Goal: Feedback & Contribution: Leave review/rating

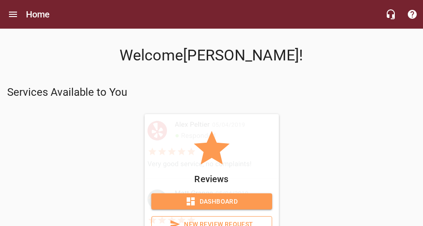
scroll to position [83, 0]
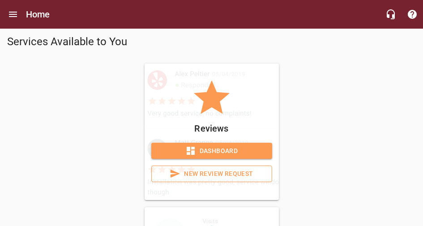
click at [170, 177] on icon at bounding box center [175, 173] width 11 height 11
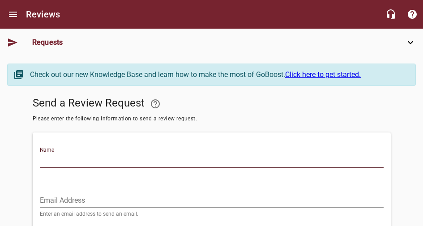
click at [146, 154] on input "Name" at bounding box center [212, 161] width 344 height 14
click at [0, 0] on span "Reviews" at bounding box center [0, 0] width 0 height 0
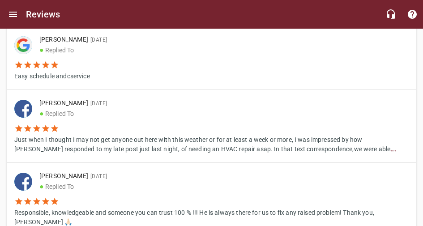
scroll to position [1333, 0]
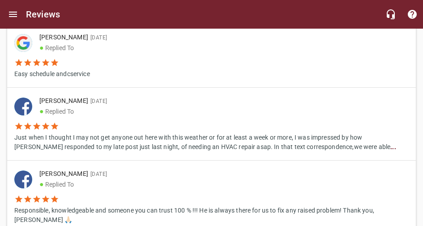
click at [0, 0] on span "Requests" at bounding box center [0, 0] width 0 height 0
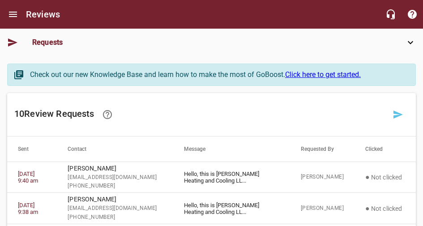
click at [0, 0] on span "Dashboard" at bounding box center [0, 0] width 0 height 0
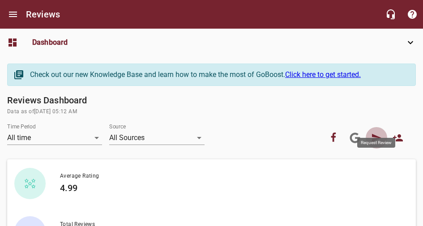
click at [375, 134] on icon at bounding box center [376, 138] width 9 height 8
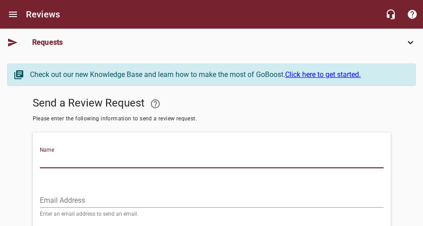
click at [305, 154] on input "Name" at bounding box center [212, 161] width 344 height 14
type input "[PERSON_NAME]"
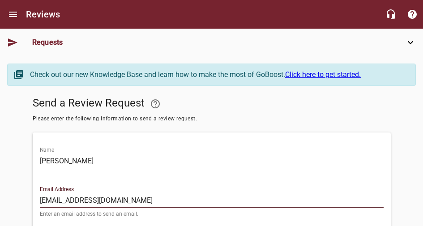
type input "[EMAIL_ADDRESS][DOMAIN_NAME]"
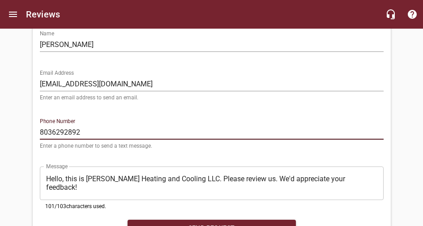
scroll to position [121, 0]
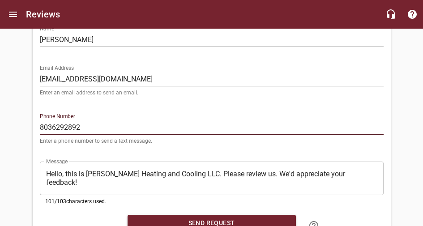
type input "8036292892"
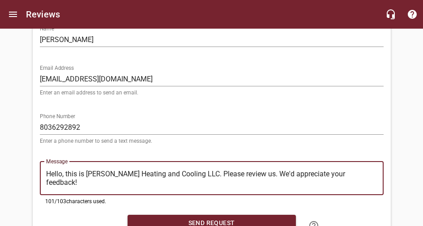
click at [170, 170] on textarea "Hello, this is [PERSON_NAME] Heating and Cooling LLC. Please review us. We'd ap…" at bounding box center [212, 178] width 332 height 17
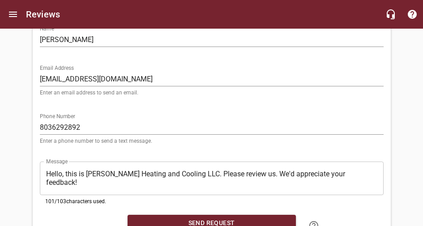
click at [124, 211] on div at bounding box center [80, 225] width 88 height 29
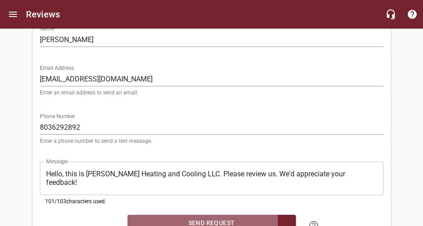
click at [270, 218] on span "Send Request" at bounding box center [212, 223] width 154 height 11
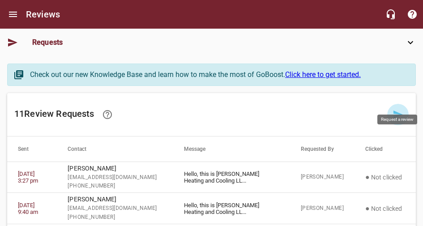
click at [398, 109] on icon at bounding box center [398, 114] width 11 height 11
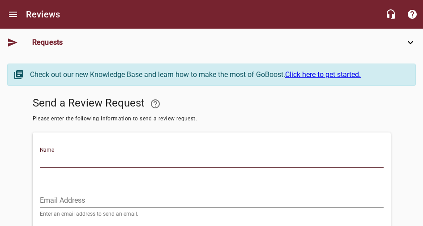
click at [263, 154] on input "Name" at bounding box center [212, 161] width 344 height 14
type input "[PERSON_NAME]"
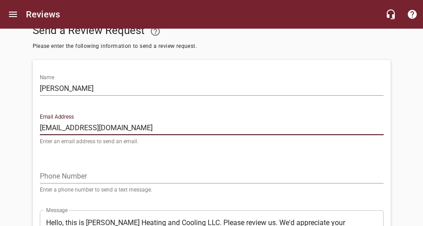
scroll to position [74, 0]
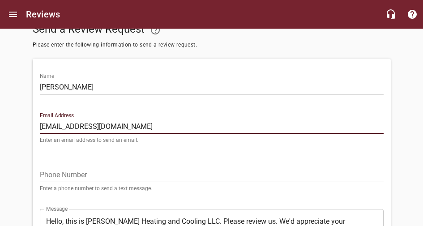
type input "[EMAIL_ADDRESS][DOMAIN_NAME]"
click at [131, 168] on input "tel" at bounding box center [212, 175] width 344 height 14
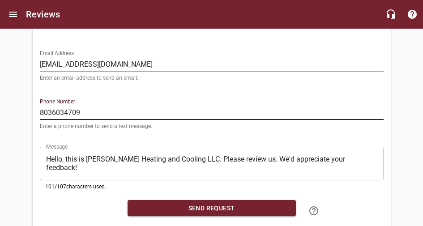
scroll to position [142, 0]
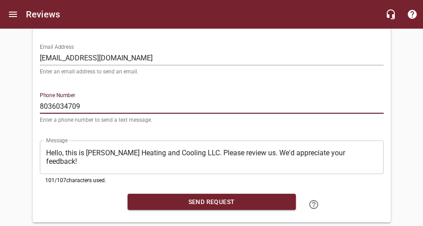
type input "8036034709"
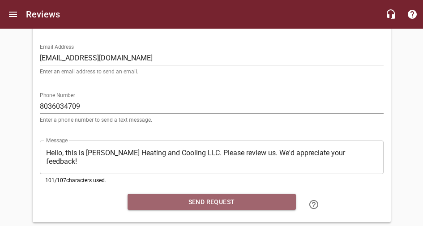
click at [282, 197] on span "Send Request" at bounding box center [212, 202] width 154 height 11
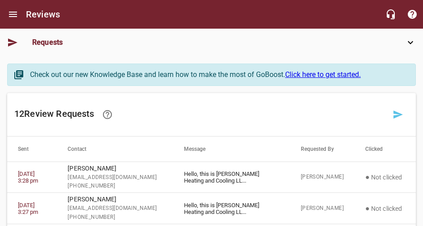
click at [0, 0] on span "Reviews" at bounding box center [0, 0] width 0 height 0
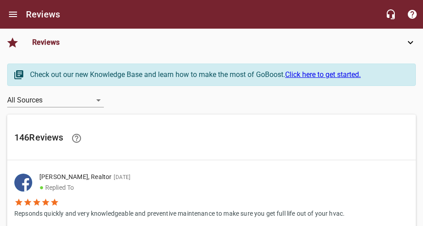
click at [0, 0] on span "Requests" at bounding box center [0, 0] width 0 height 0
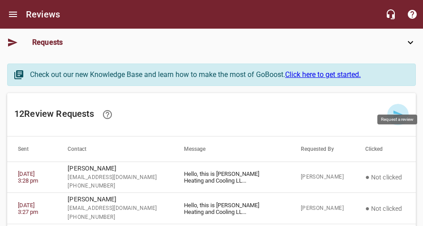
click at [397, 109] on icon at bounding box center [398, 114] width 11 height 11
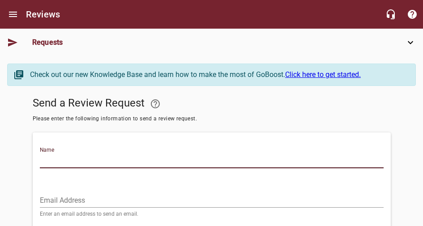
click at [243, 154] on input "Name" at bounding box center [212, 161] width 344 height 14
click at [179, 154] on input "[PERSON_NAME] and [PERSON_NAME]" at bounding box center [212, 161] width 344 height 14
type input "[PERSON_NAME] and [PERSON_NAME]"
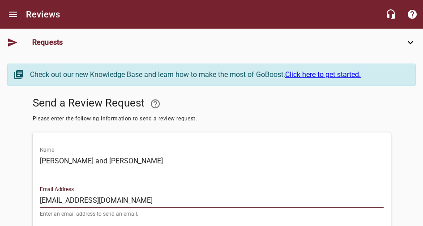
type input "[EMAIL_ADDRESS][DOMAIN_NAME]"
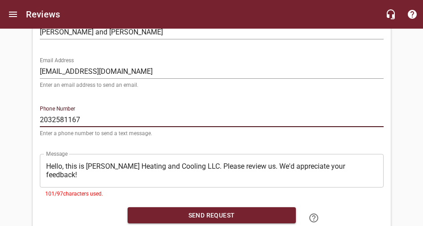
scroll to position [148, 0]
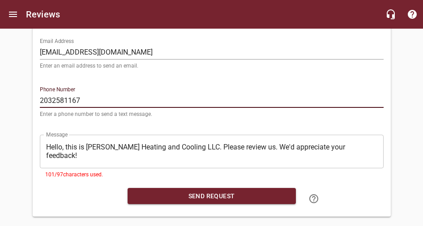
type input "2032581167"
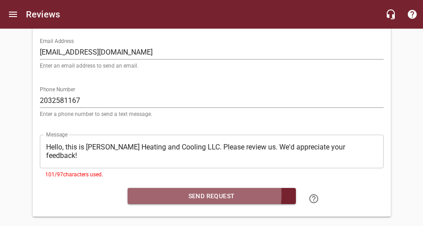
click at [272, 191] on span "Send Request" at bounding box center [212, 196] width 154 height 11
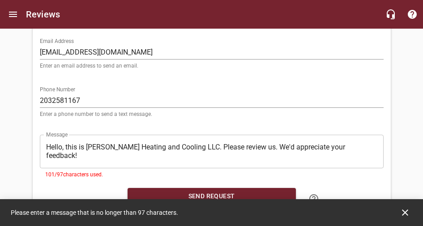
click at [256, 146] on div "​ Hello, this is [PERSON_NAME] Heating and Cooling LLC. Please review us. We'd …" at bounding box center [212, 152] width 344 height 34
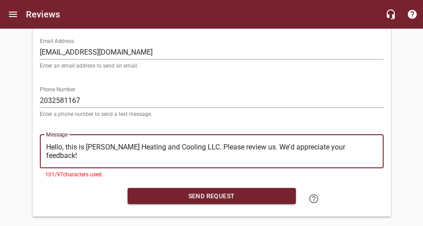
click at [129, 143] on textarea "Hello, this is [PERSON_NAME] Heating and Cooling LLC. Please review us. We'd ap…" at bounding box center [212, 151] width 332 height 17
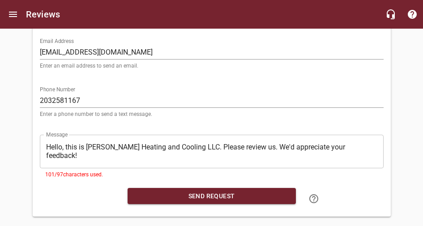
drag, startPoint x: 421, startPoint y: 142, endPoint x: 430, endPoint y: 144, distance: 9.1
click at [423, 144] on html "Reviews Requests Dashboard Reviews Requests Reviews Settings Embed Your Reviews…" at bounding box center [211, 46] width 423 height 389
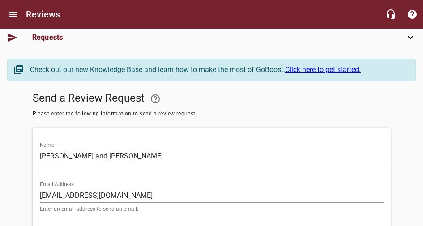
scroll to position [0, 0]
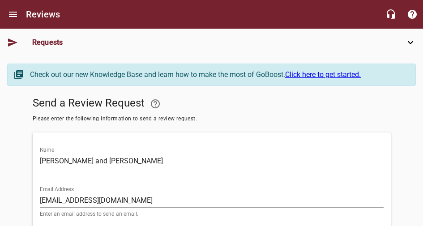
click at [0, 0] on link "Reviews" at bounding box center [0, 0] width 0 height 0
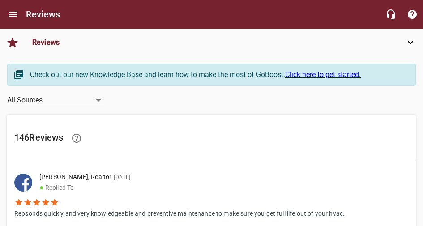
click at [0, 0] on span "Requests" at bounding box center [0, 0] width 0 height 0
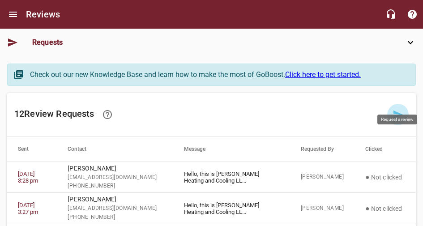
click at [394, 109] on icon at bounding box center [398, 114] width 11 height 11
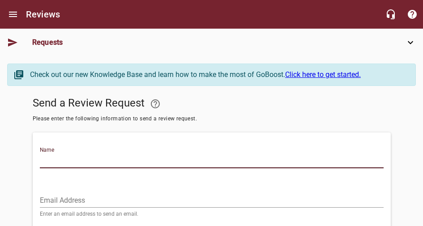
click at [182, 154] on input "Name" at bounding box center [212, 161] width 344 height 14
type input "[PERSON_NAME] and [PERSON_NAME]"
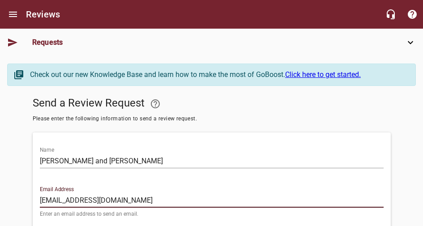
type input "[EMAIL_ADDRESS][DOMAIN_NAME]"
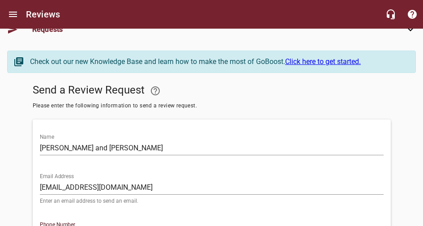
type input "2032581167"
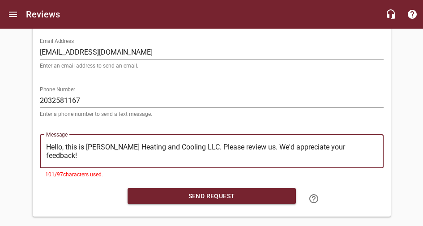
type textarea "Hello, this is [PERSON_NAME] Heating and Cooling LLC. Please review us. We'd ap…"
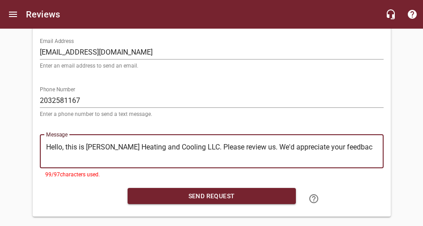
type textarea "Hello, this is [PERSON_NAME] Heating and Cooling LLC. Please review us. We'd ap…"
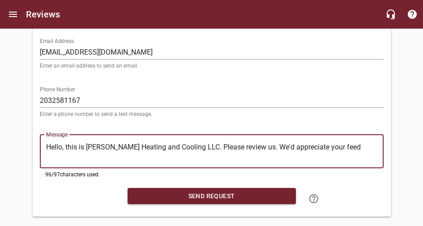
type textarea "Hello, this is [PERSON_NAME] Heating and Cooling LLC. Please review us. We'd ap…"
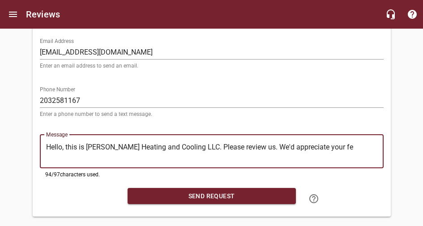
type textarea "Hello, this is [PERSON_NAME] Heating and Cooling LLC. Please review us. We'd ap…"
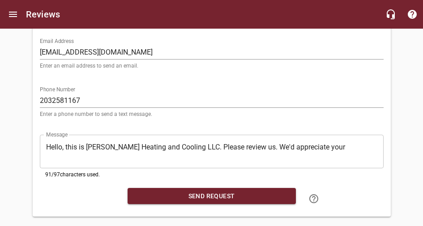
click at [127, 135] on div "​ Hello, this is [PERSON_NAME] Heating and Cooling LLC. Please review us. We'd …" at bounding box center [212, 152] width 344 height 34
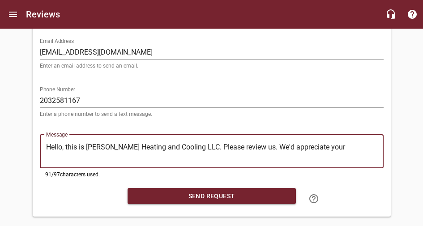
type textarea "Hello, this is [PERSON_NAME] Heating and Cooling LLC. Please review us. We'd ap…"
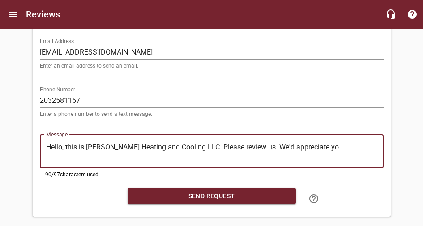
type textarea "Hello, this is [PERSON_NAME] Heating and Cooling LLC. Please review us. We'd ap…"
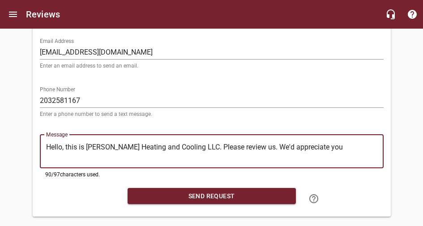
type textarea "Hello, this is [PERSON_NAME] Heating and Cooling LLC. Please review us. We'd ap…"
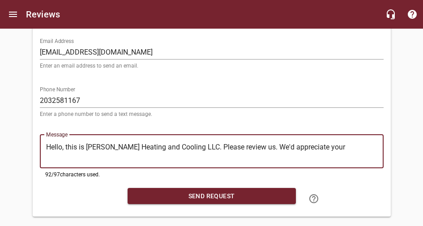
type textarea "Hello, this is [PERSON_NAME] Heating and Cooling LLC. Please review us. We'd ap…"
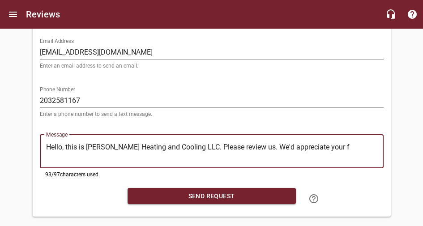
type textarea "Hello, this is [PERSON_NAME] Heating and Cooling LLC. Please review us. We'd ap…"
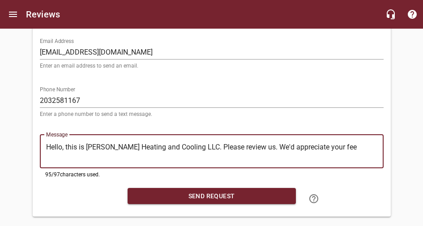
type textarea "Hello, this is [PERSON_NAME] Heating and Cooling LLC. Please review us. We'd ap…"
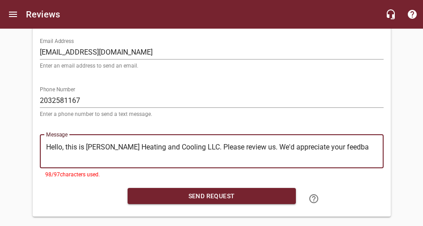
type textarea "Hello, this is [PERSON_NAME] Heating and Cooling LLC. Please review us. We'd ap…"
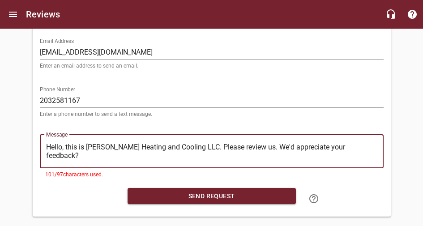
type textarea "Hello, this is [PERSON_NAME] Heating and Cooling LLC. Please review us. We'd ap…"
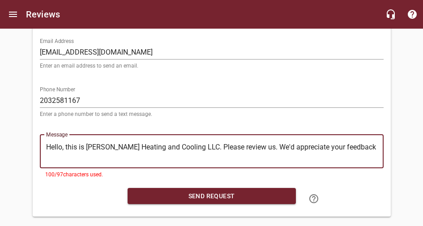
type textarea "Hello, this is [PERSON_NAME] Heating and Cooling LLC. Please review us. We'd ap…"
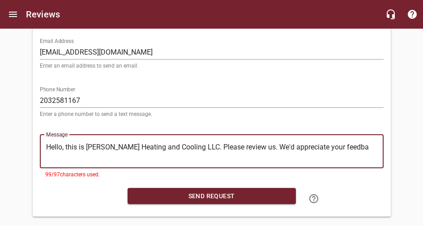
type textarea "Hello, this is [PERSON_NAME] Heating and Cooling LLC. Please review us. We'd ap…"
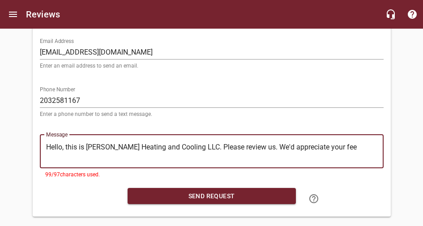
type textarea "Hello, this is [PERSON_NAME] Heating and Cooling LLC. Please review us. We'd ap…"
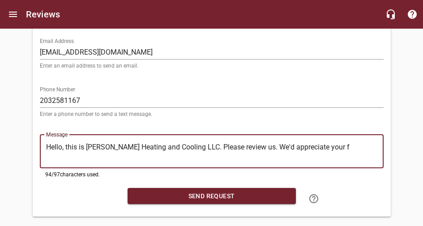
type textarea "Hello, this is [PERSON_NAME] Heating and Cooling LLC. Please review us. We'd ap…"
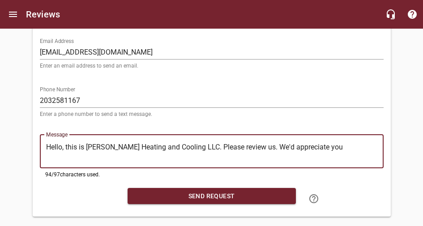
type textarea "Hello, this is [PERSON_NAME] Heating and Cooling LLC. Please review us. We'd ap…"
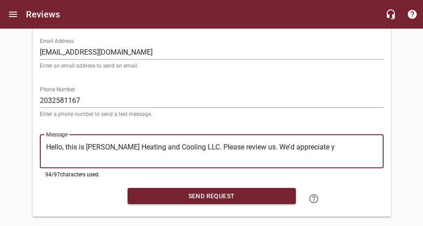
type textarea "Hello, this is [PERSON_NAME] Heating and Cooling LLC. Please review us. We'd ap…"
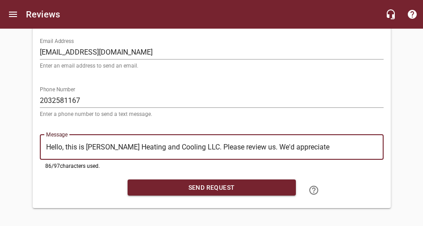
type textarea "Hello, this is [PERSON_NAME] Heating and Cooling LLC. Please review us. We'd ap…"
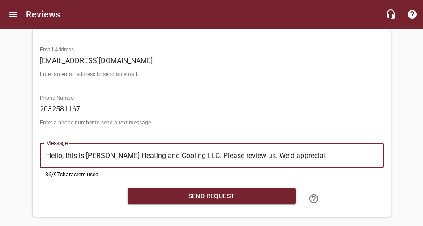
type textarea "Hello, this is [PERSON_NAME] Heating and Cooling LLC. Please review us. We'd ap…"
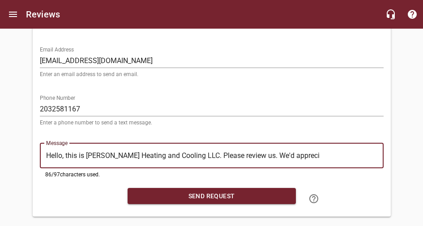
type textarea "Hello, this is [PERSON_NAME] Heating and Cooling LLC. Please review us. We'd ap…"
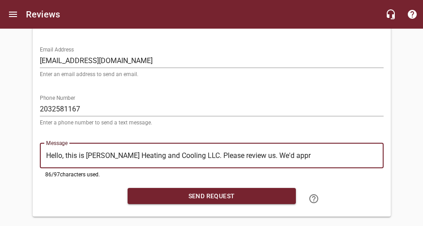
type textarea "Hello, this is [PERSON_NAME] Heating and Cooling LLC. Please review us. We'd app"
type textarea "Hello, this is [PERSON_NAME] Heating and Cooling LLC. Please review us. We'd ap"
type textarea "Hello, this is [PERSON_NAME] Heating and Cooling LLC. Please review us. We'd a"
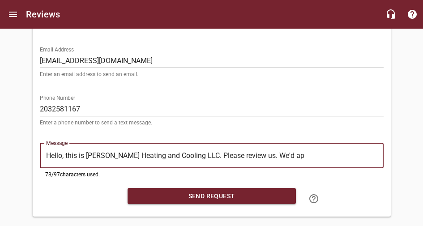
type textarea "Hello, this is [PERSON_NAME] Heating and Cooling LLC. Please review us. We'd a"
type textarea "Hello, this is [PERSON_NAME] Heating and Cooling LLC. Please review us. We'd"
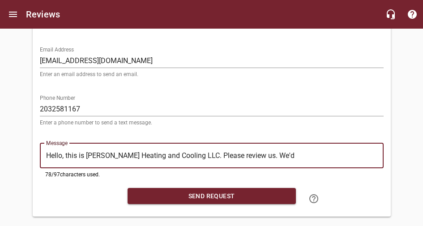
type textarea "Hello, this is [PERSON_NAME] Heating and Cooling LLC. Please review us. We'"
type textarea "Hello, this is [PERSON_NAME] Heating and Cooling LLC. Please review us. We"
type textarea "Hello, this is [PERSON_NAME] Heating and Cooling LLC. Please review us. W"
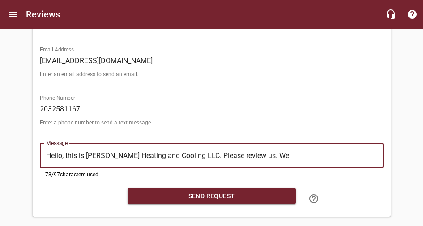
type textarea "Hello, this is [PERSON_NAME] Heating and Cooling LLC. Please review us. W"
type textarea "Hello, this is [PERSON_NAME] Heating and Cooling LLC. Please review us."
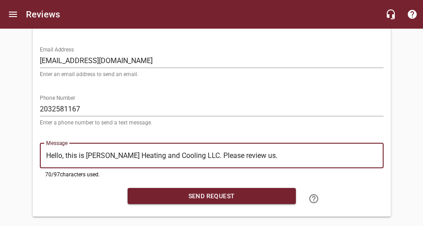
type textarea "Hello, this is [PERSON_NAME] Heating and Cooling LLC. Please review us"
type textarea "Hello, this is [PERSON_NAME] Heating and Cooling LLC. Please review u"
type textarea "Hello, this is [PERSON_NAME] Heating and Cooling LLC. Please review"
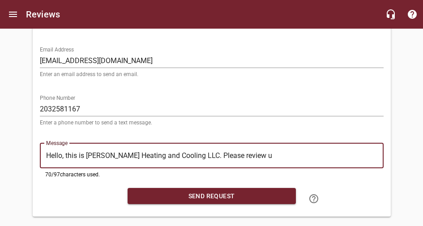
type textarea "Hello, this is [PERSON_NAME] Heating and Cooling LLC. Please review"
type textarea "Hello, this is [PERSON_NAME] Heating and Cooling LLC. Please revie"
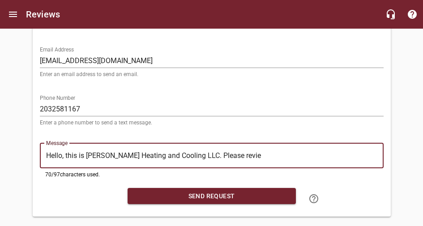
type textarea "Hello, this is [PERSON_NAME] Heating and Cooling LLC. Please revi"
type textarea "Hello, this is [PERSON_NAME] Heating and Cooling LLC. Please rev"
type textarea "Hello, this is [PERSON_NAME] Heating and Cooling LLC. Please re"
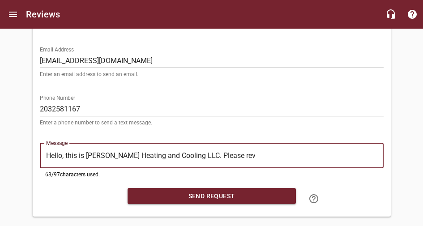
type textarea "Hello, this is [PERSON_NAME] Heating and Cooling LLC. Please re"
type textarea "Hello, this is [PERSON_NAME] Heating and Cooling LLC. Please r"
type textarea "Hello, this is [PERSON_NAME] Heating and Cooling LLC. Please"
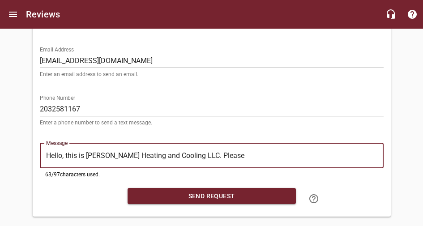
type textarea "Hello, this is [PERSON_NAME] Heating and Cooling LLC. Please"
type textarea "Hello, this is [PERSON_NAME] Heating and Cooling LLC. Pleas"
type textarea "Hello, this is [PERSON_NAME] Heating and Cooling LLC. [GEOGRAPHIC_DATA]"
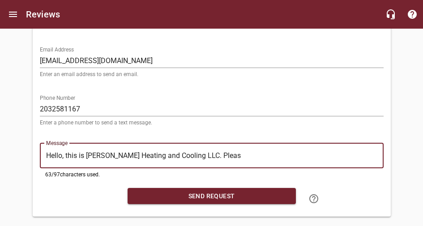
type textarea "Hello, this is [PERSON_NAME] Heating and Cooling LLC. [GEOGRAPHIC_DATA]"
type textarea "Hello, this is [PERSON_NAME] Heating and Cooling LLC. Ple"
type textarea "Hello, this is [PERSON_NAME] Heating and Cooling LLC. Pl"
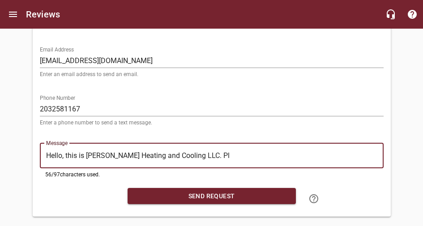
type textarea "Hello, this is [PERSON_NAME] Heating and Cooling LLC. P"
type textarea "Hello, this is [PERSON_NAME] Heating and Cooling LLC."
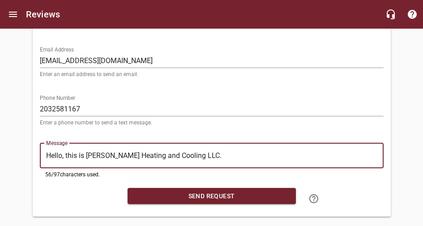
type textarea "Hello, this is [PERSON_NAME] Heating and Cooling LLC."
type textarea "Hello, this is [PERSON_NAME] Heating and Cooling LLC"
type textarea "Hello, this is [PERSON_NAME] Heating and Cooling LL"
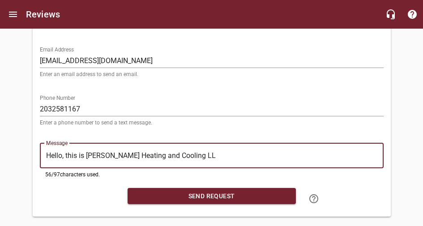
type textarea "Hello, this is [PERSON_NAME] Heating and Cooling L"
type textarea "Hello, this is [PERSON_NAME] Heating and Cooling"
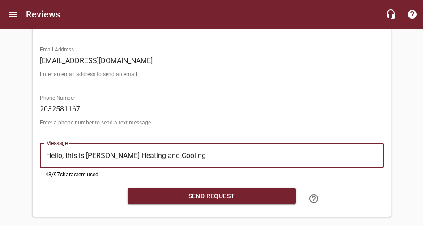
type textarea "Hello, this is [PERSON_NAME] Heating and Cooling"
type textarea "Hello, this is [PERSON_NAME] Heating and Coolin"
type textarea "Hello, this is [PERSON_NAME] Heating and [PERSON_NAME]"
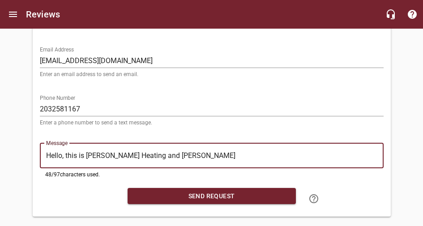
type textarea "Hello, this is [PERSON_NAME] Heating and Cool"
type textarea "Hello, this is [PERSON_NAME] Heating and Coo"
type textarea "Hello, this is [PERSON_NAME] Heating and Co"
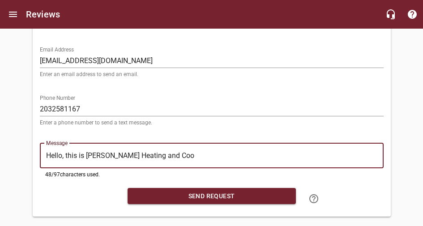
type textarea "Hello, this is [PERSON_NAME] Heating and Co"
type textarea "Hello, this is [PERSON_NAME] Heating and C"
type textarea "Hello, this is [PERSON_NAME] Heating and"
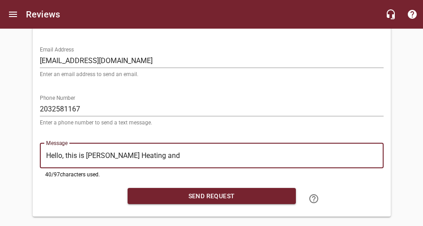
type textarea "Hello, this is [PERSON_NAME] Heating and"
type textarea "Hello, this is [PERSON_NAME] Heating an"
type textarea "Hello, this is [PERSON_NAME] Heating a"
type textarea "Hello, this is [PERSON_NAME] Heating"
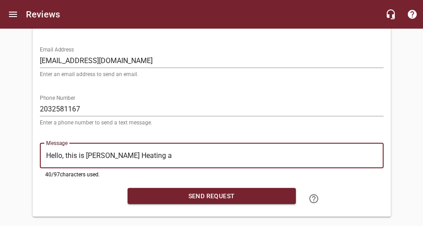
type textarea "Hello, this is [PERSON_NAME] Heating"
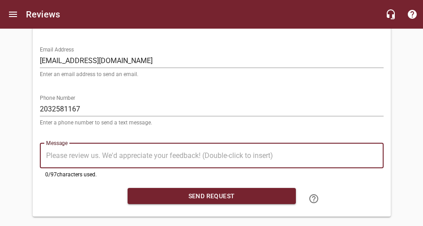
click at [134, 151] on textarea "Message" at bounding box center [212, 155] width 332 height 9
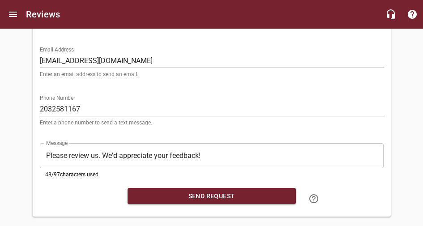
click at [128, 143] on div "​ Please review us. We'd appreciate your feedback! Please review us. We'd appre…" at bounding box center [212, 155] width 344 height 25
click at [127, 143] on div "​ Please review us. We'd appreciate your feedback! Please review us. We'd appre…" at bounding box center [212, 155] width 344 height 25
click at [126, 143] on div "​ Please review us. We'd appreciate your feedback! Please review us. We'd appre…" at bounding box center [212, 155] width 344 height 25
click at [127, 143] on div "​ Please review us. We'd appreciate your feedback! Please review us. We'd appre…" at bounding box center [212, 155] width 344 height 25
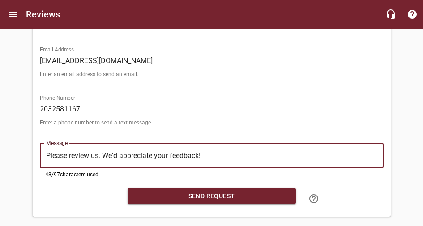
drag, startPoint x: 129, startPoint y: 138, endPoint x: 321, endPoint y: 139, distance: 191.7
click at [321, 151] on textarea "Please review us. We'd appreciate your feedback!" at bounding box center [212, 155] width 332 height 9
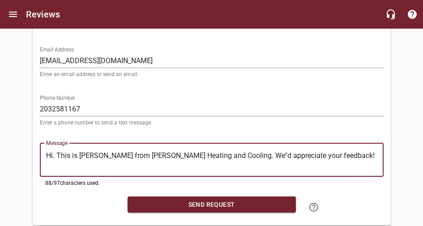
click at [322, 151] on textarea "Hi. This is [PERSON_NAME] from [PERSON_NAME] Heating and Cooling. We''d appreci…" at bounding box center [212, 159] width 332 height 17
drag, startPoint x: 182, startPoint y: 138, endPoint x: 196, endPoint y: 138, distance: 13.4
click at [196, 151] on textarea "Hi. This is [PERSON_NAME] from [PERSON_NAME] Heating and Cooling. We'd apprecia…" at bounding box center [212, 159] width 332 height 17
drag, startPoint x: 128, startPoint y: 138, endPoint x: 181, endPoint y: 165, distance: 59.3
click at [181, 165] on div "Message ​ Hi. This is [PERSON_NAME] with [PERSON_NAME] Heating and Cooling. We'…" at bounding box center [212, 164] width 344 height 43
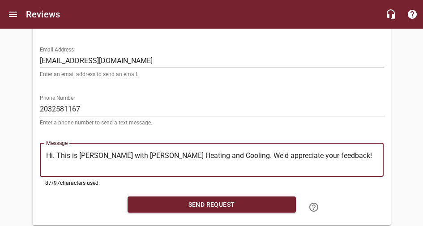
click at [177, 152] on div "​ Hi. This is [PERSON_NAME] with [PERSON_NAME] Heating and Cooling. We'd apprec…" at bounding box center [212, 160] width 344 height 34
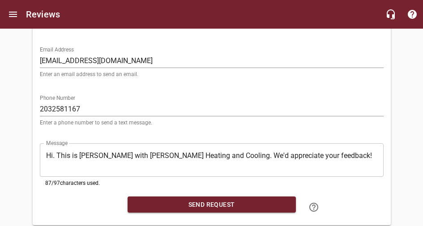
click at [177, 152] on div "​ Hi. This is [PERSON_NAME] with [PERSON_NAME] Heating and Cooling. We'd apprec…" at bounding box center [212, 160] width 344 height 34
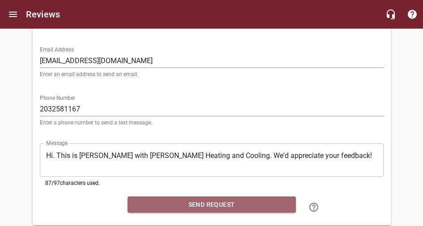
click at [285, 199] on span "Send Request" at bounding box center [212, 204] width 154 height 11
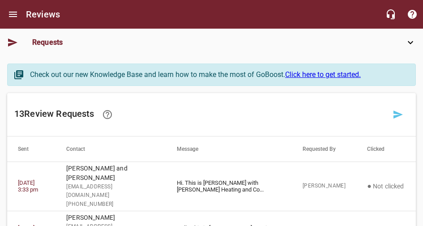
click at [0, 0] on span "Reviews" at bounding box center [0, 0] width 0 height 0
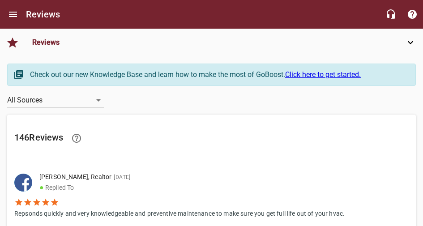
click at [0, 0] on span "Reviews" at bounding box center [0, 0] width 0 height 0
click at [0, 0] on span "Requests" at bounding box center [0, 0] width 0 height 0
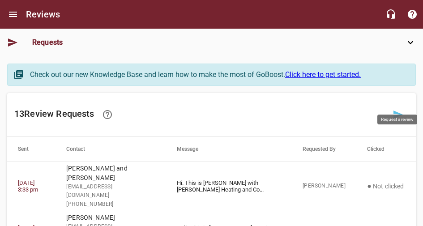
click at [393, 109] on icon at bounding box center [398, 114] width 11 height 11
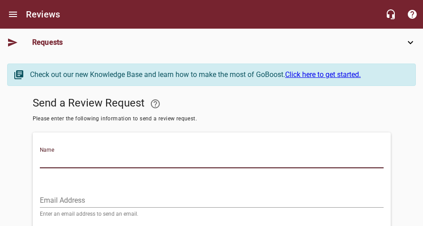
click at [270, 154] on input "Name" at bounding box center [212, 161] width 344 height 14
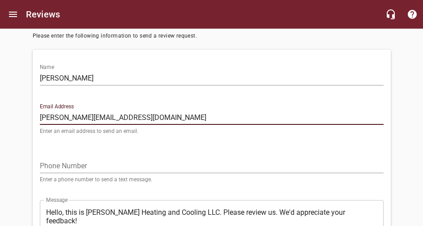
scroll to position [84, 0]
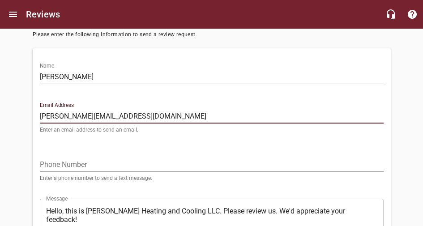
click at [129, 158] on input "tel" at bounding box center [212, 165] width 344 height 14
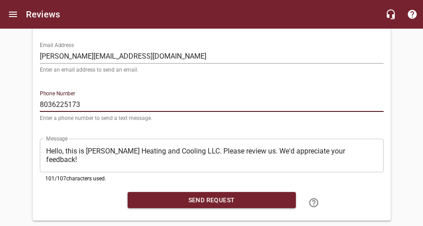
scroll to position [148, 0]
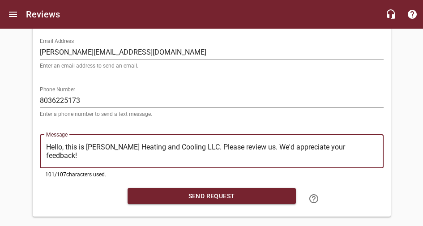
drag, startPoint x: 128, startPoint y: 130, endPoint x: 182, endPoint y: 144, distance: 55.5
click at [182, 144] on div "​ Hello, this is [PERSON_NAME] Heating and Cooling LLC. Please review us. We'd …" at bounding box center [212, 152] width 344 height 34
paste textarea "i. This is [PERSON_NAME] with [PERSON_NAME] Heating and Cooling"
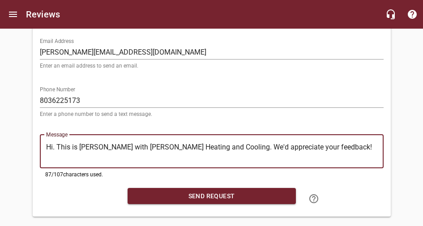
click at [273, 191] on span "Send Request" at bounding box center [212, 196] width 154 height 11
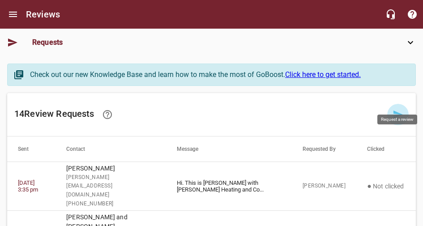
click at [396, 109] on icon at bounding box center [398, 114] width 11 height 11
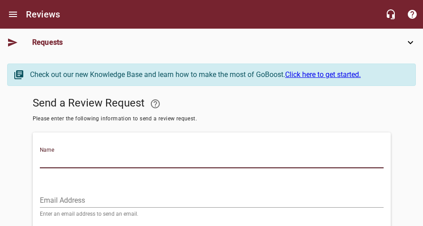
click at [265, 154] on input "Name" at bounding box center [212, 161] width 344 height 14
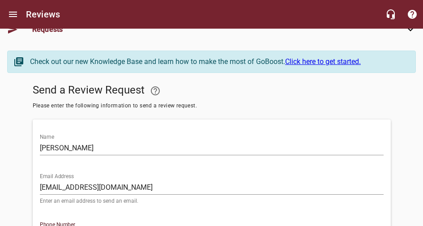
scroll to position [148, 0]
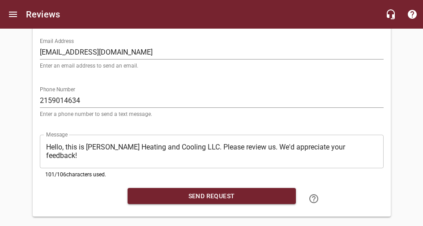
click at [129, 135] on div "​ Hello, this is [PERSON_NAME] Heating and Cooling LLC. Please review us. We'd …" at bounding box center [212, 152] width 344 height 34
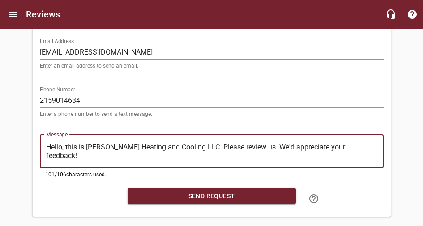
drag, startPoint x: 129, startPoint y: 129, endPoint x: 186, endPoint y: 143, distance: 59.4
click at [186, 143] on div "​ Hello, this is [PERSON_NAME] Heating and Cooling LLC. Please review us. We'd …" at bounding box center [212, 152] width 344 height 34
paste textarea "i. This is [PERSON_NAME] with [PERSON_NAME] Heating and Cooling"
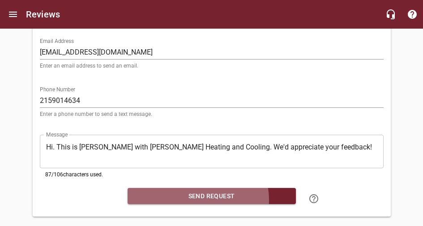
click at [263, 191] on span "Send Request" at bounding box center [212, 196] width 154 height 11
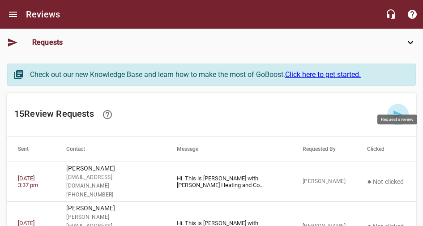
click at [394, 111] on icon at bounding box center [398, 115] width 9 height 8
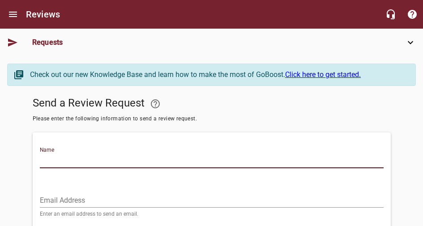
click at [332, 154] on input "Name" at bounding box center [212, 161] width 344 height 14
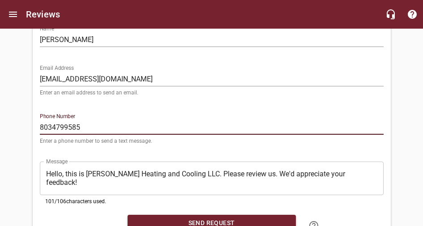
scroll to position [137, 0]
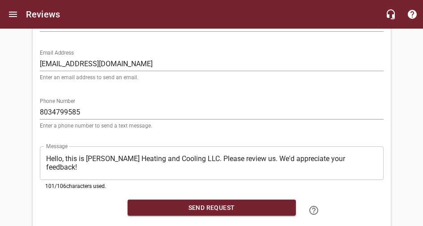
drag, startPoint x: 127, startPoint y: 139, endPoint x: 128, endPoint y: 144, distance: 5.0
click at [128, 146] on div "​ Hello, this is [PERSON_NAME] Heating and Cooling LLC. Please review us. We'd …" at bounding box center [212, 163] width 344 height 34
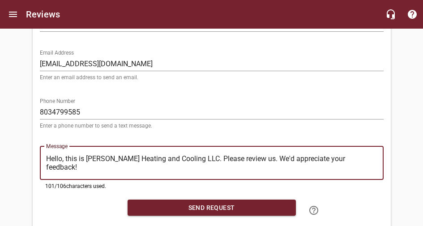
drag, startPoint x: 128, startPoint y: 144, endPoint x: 188, endPoint y: 153, distance: 60.3
click at [188, 155] on textarea "Hello, this is [PERSON_NAME] Heating and Cooling LLC. Please review us. We'd ap…" at bounding box center [212, 163] width 332 height 17
paste textarea "i. This is [PERSON_NAME] with [PERSON_NAME] Heating and Cooling"
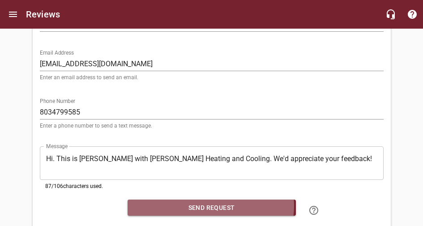
click at [278, 202] on span "Send Request" at bounding box center [212, 207] width 154 height 11
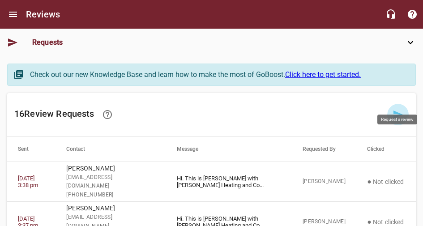
click at [397, 111] on icon at bounding box center [398, 115] width 9 height 8
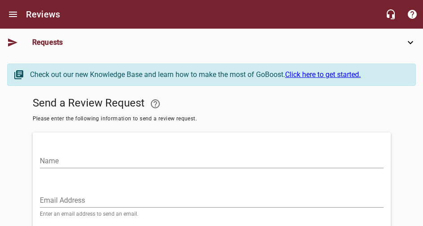
click at [318, 154] on input "Name" at bounding box center [212, 161] width 344 height 14
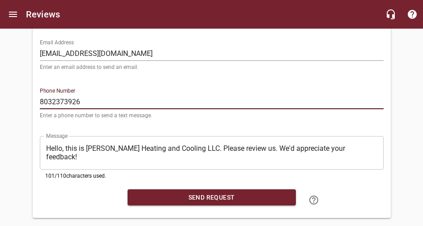
scroll to position [148, 0]
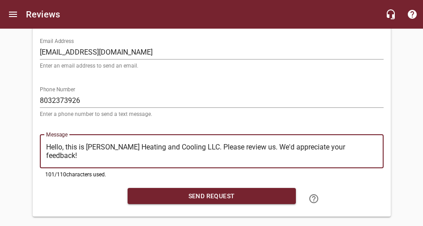
drag, startPoint x: 128, startPoint y: 131, endPoint x: 195, endPoint y: 150, distance: 69.2
click at [195, 150] on div "​ Hello, this is [PERSON_NAME] Heating and Cooling LLC. Please review us. We'd …" at bounding box center [212, 152] width 344 height 34
paste textarea "i. This is [PERSON_NAME] with [PERSON_NAME] Heating and Cooling"
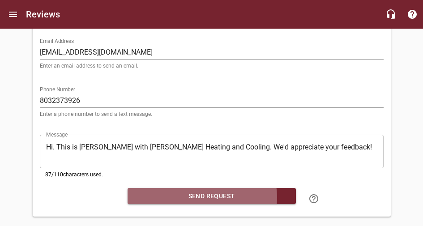
click at [270, 191] on span "Send Request" at bounding box center [212, 196] width 154 height 11
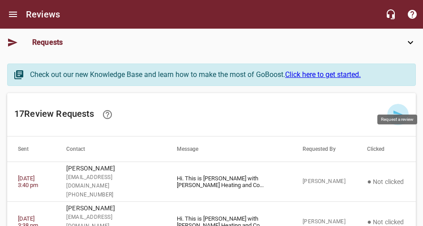
click at [396, 109] on icon at bounding box center [398, 114] width 11 height 11
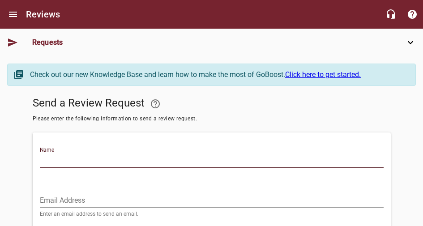
click at [231, 154] on input "Name" at bounding box center [212, 161] width 344 height 14
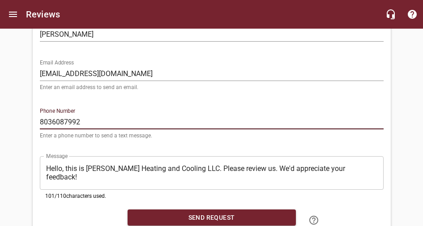
scroll to position [128, 0]
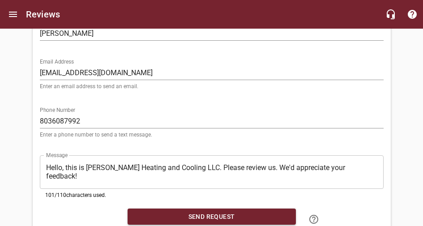
click at [127, 155] on div "​ Hello, this is [PERSON_NAME] Heating and Cooling LLC. Please review us. We'd …" at bounding box center [212, 172] width 344 height 34
drag, startPoint x: 127, startPoint y: 151, endPoint x: 135, endPoint y: 151, distance: 8.1
click at [135, 155] on div "​ Hello, this is [PERSON_NAME] Heating and Cooling LLC. Please review us. We'd …" at bounding box center [212, 172] width 344 height 34
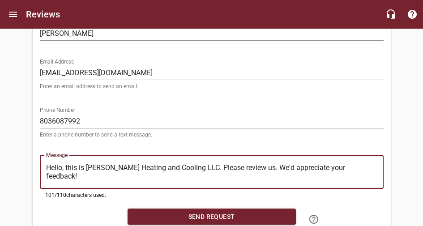
click at [135, 164] on textarea "Hello, this is [PERSON_NAME] Heating and Cooling LLC. Please review us. We'd ap…" at bounding box center [212, 172] width 332 height 17
click at [146, 164] on textarea "Hello, this is [PERSON_NAME] Heating and Cooling LLC. Please review us. We'd ap…" at bounding box center [212, 172] width 332 height 17
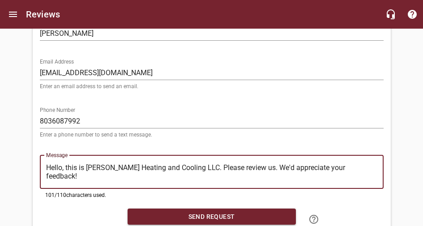
click at [146, 164] on textarea "Hello, this is [PERSON_NAME] Heating and Cooling LLC. Please review us. We'd ap…" at bounding box center [212, 172] width 332 height 17
paste textarea "i. This is [PERSON_NAME] with [PERSON_NAME] Heating and Cooling"
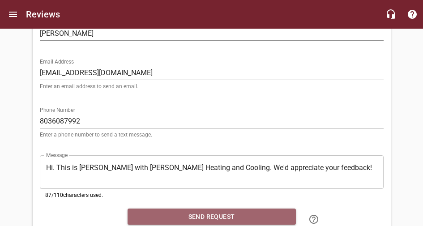
click at [284, 211] on span "Send Request" at bounding box center [212, 216] width 154 height 11
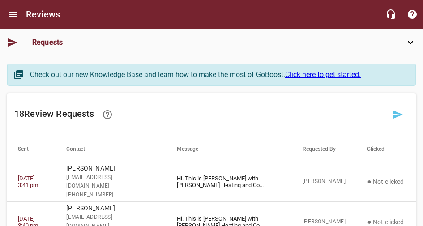
click at [0, 0] on span "Dashboard" at bounding box center [0, 0] width 0 height 0
